Goal: Transaction & Acquisition: Purchase product/service

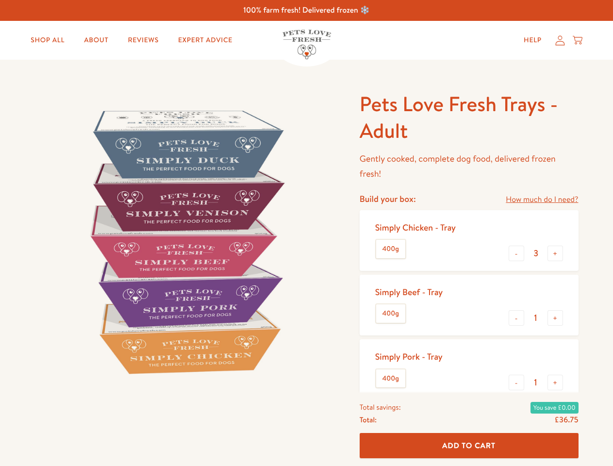
click at [306, 233] on img at bounding box center [185, 241] width 301 height 301
click at [542, 199] on link "How much do I need?" at bounding box center [542, 199] width 72 height 13
click at [0, 0] on div "Feeding guide Find out exactly how much food your dog needs Select a breed Affe…" at bounding box center [0, 0] width 0 height 0
click at [555, 253] on button "+" at bounding box center [555, 254] width 16 height 16
click at [516, 318] on button "-" at bounding box center [517, 318] width 16 height 16
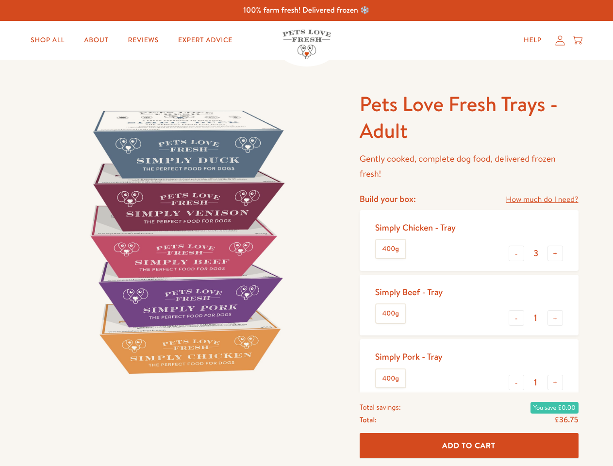
type input "4"
click at [555, 318] on button "+" at bounding box center [555, 318] width 16 height 16
type input "1"
click at [516, 382] on button "-" at bounding box center [517, 383] width 16 height 16
click at [555, 382] on button "+" at bounding box center [555, 383] width 16 height 16
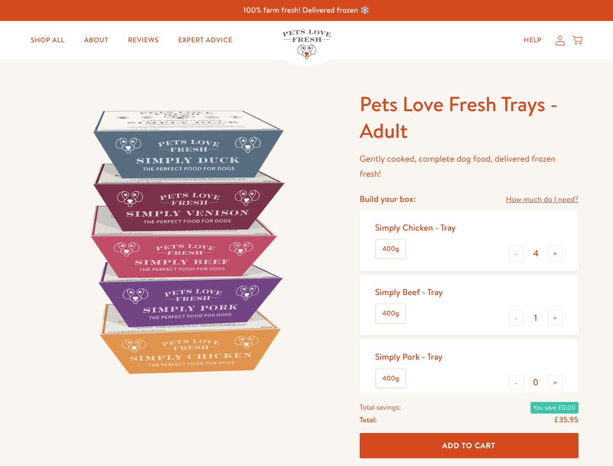
type input "1"
click at [469, 445] on span "Add To Cart" at bounding box center [468, 445] width 53 height 10
